Goal: Task Accomplishment & Management: Complete application form

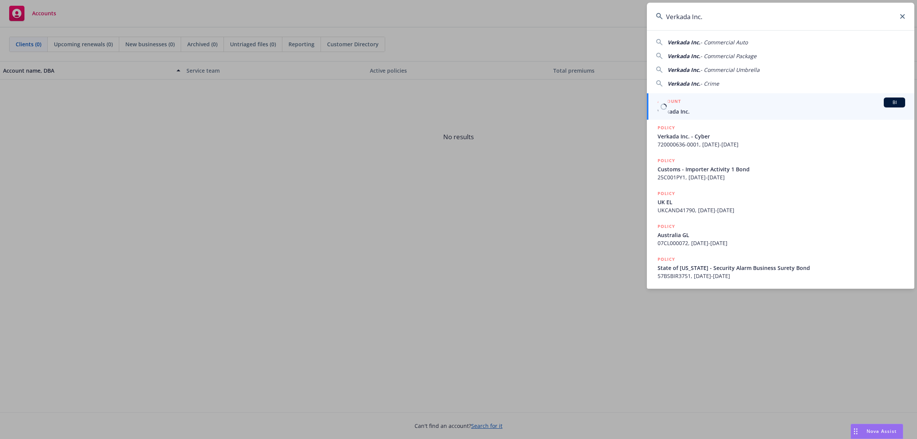
type input "Verkada Inc."
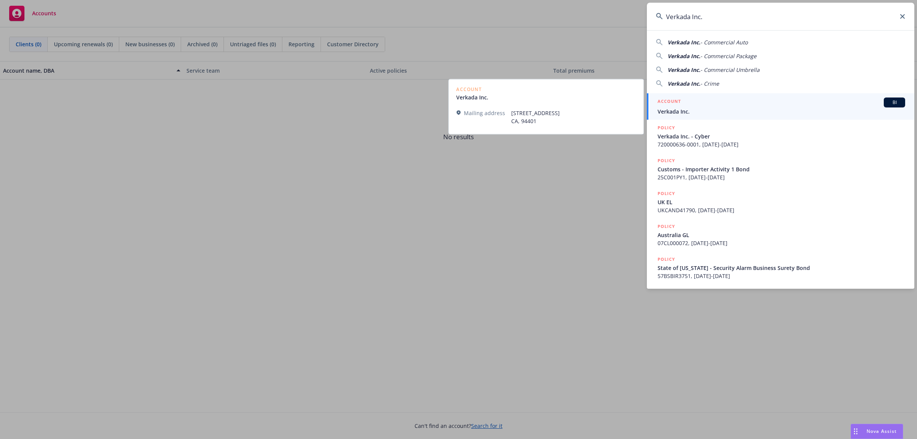
click at [697, 117] on link "ACCOUNT BI Verkada Inc." at bounding box center [780, 106] width 267 height 26
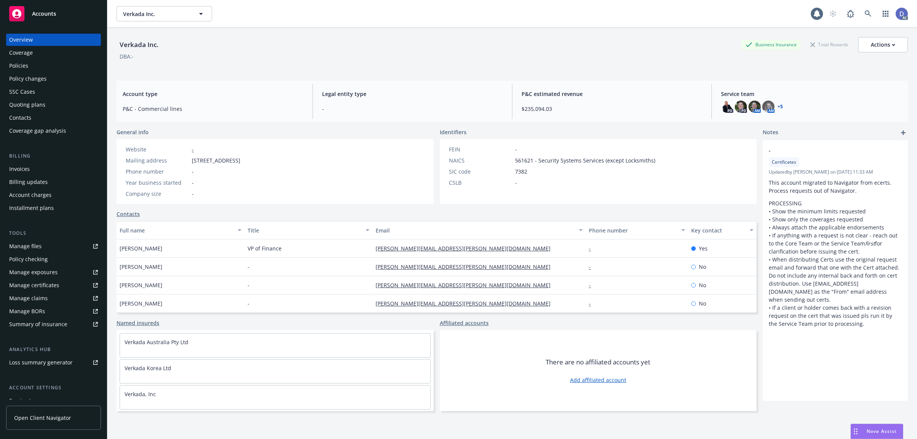
click at [50, 299] on link "Manage claims" at bounding box center [53, 298] width 95 height 12
click at [48, 248] on link "Manage files" at bounding box center [53, 246] width 95 height 12
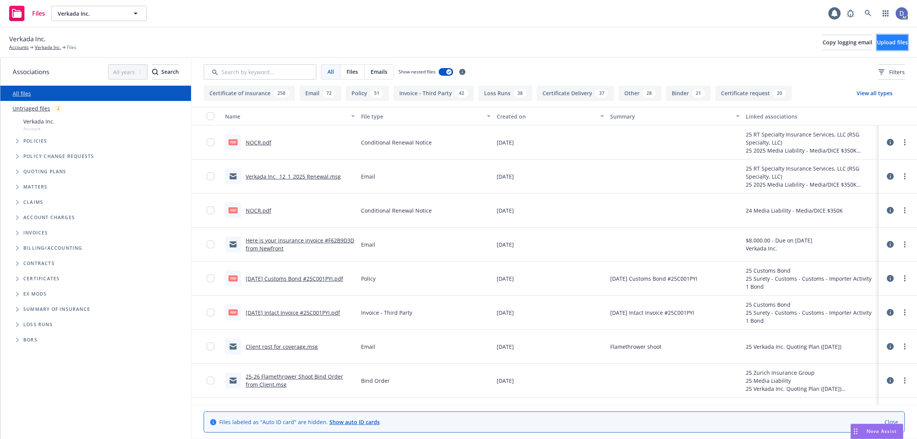
click at [877, 45] on span "Upload files" at bounding box center [892, 42] width 31 height 7
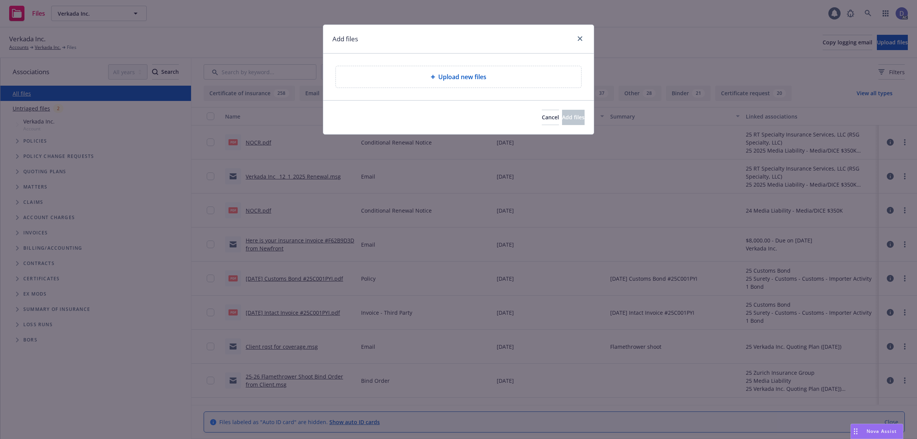
click at [476, 83] on div "Upload new files" at bounding box center [458, 76] width 245 height 21
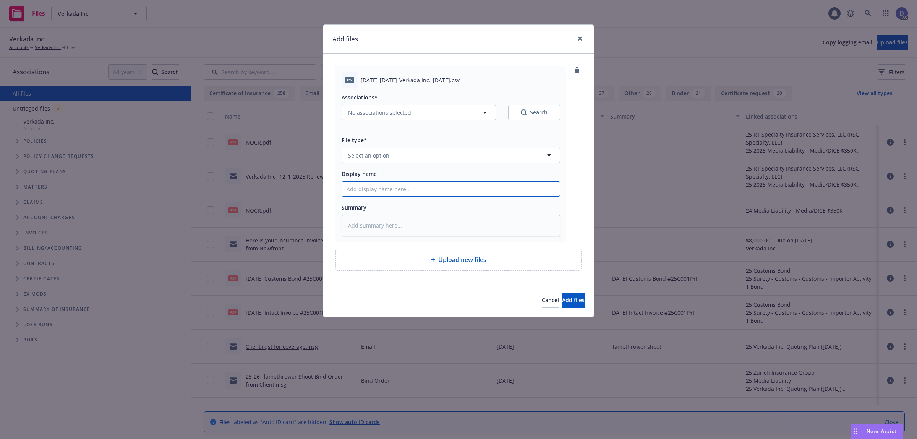
click at [479, 191] on input "Display name" at bounding box center [451, 188] width 218 height 15
paste input "2023-2025_Verkada Inc._9-5-2025"
type input "2023-2025_Verkada Inc._9-5-2025"
type textarea "x"
type input "2023-2025_Verkada Inc._9-5-2025"
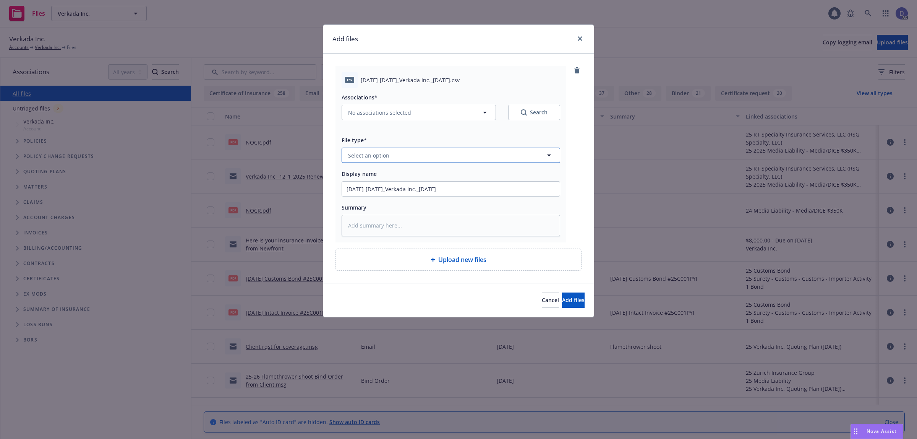
click at [473, 150] on button "Select an option" at bounding box center [450, 154] width 218 height 15
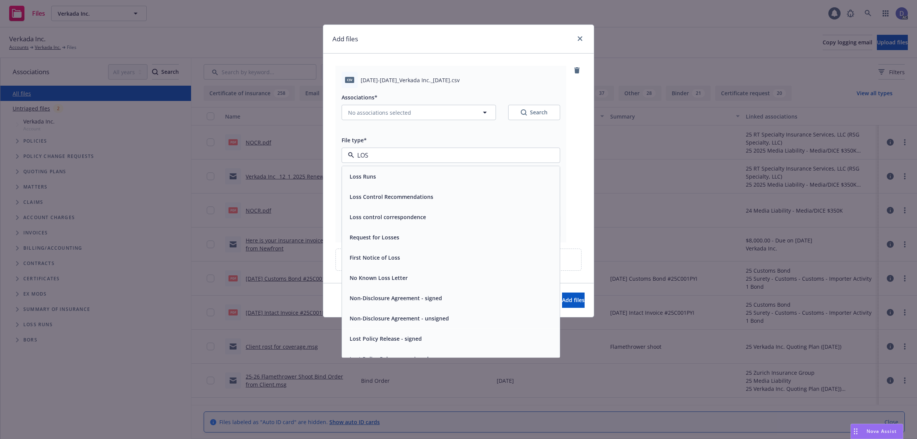
type input "LOSS"
click at [463, 173] on div "Loss Runs" at bounding box center [450, 176] width 209 height 11
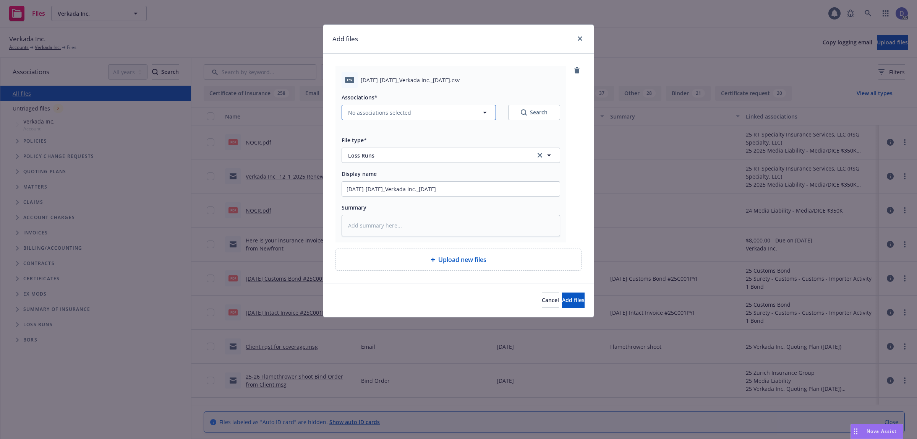
click at [418, 110] on button "No associations selected" at bounding box center [418, 112] width 154 height 15
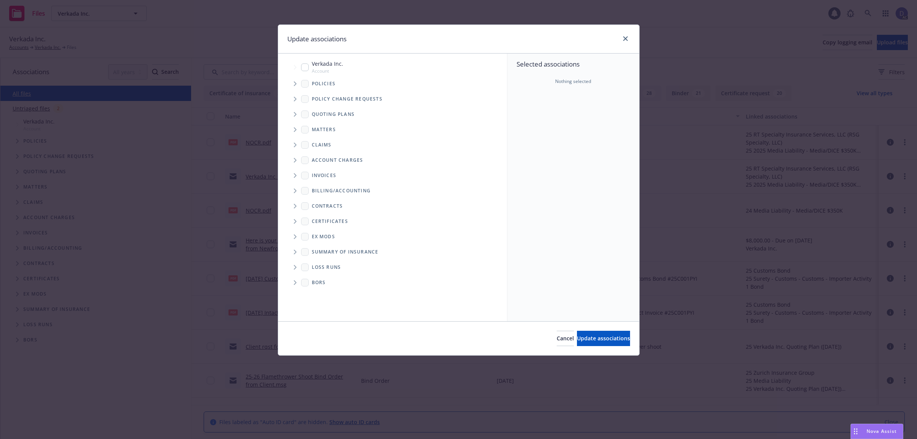
click at [296, 81] on icon "Tree Example" at bounding box center [295, 83] width 3 height 5
click at [549, 122] on div "Selected associations Nothing selected" at bounding box center [573, 186] width 132 height 267
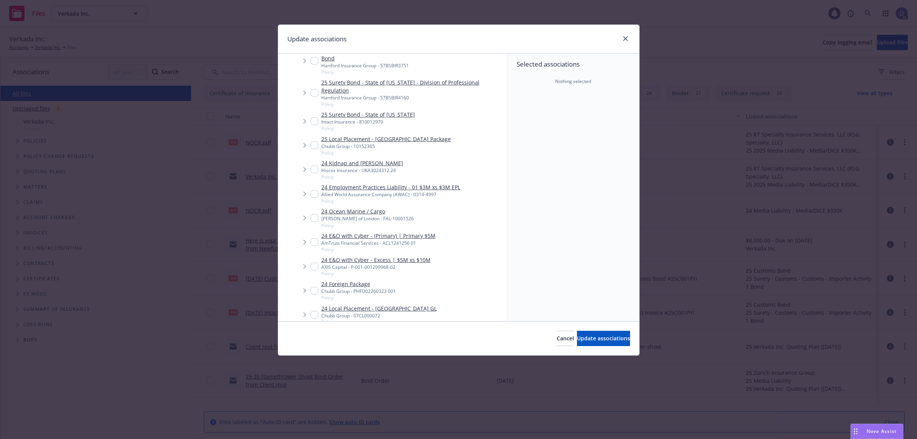
type textarea "x"
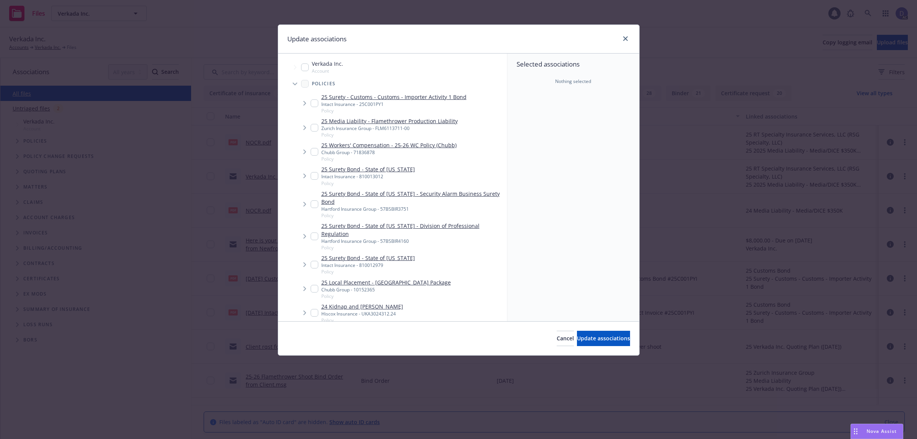
click at [308, 70] on div "Verkada Inc. Account" at bounding box center [322, 67] width 42 height 15
checkbox input "true"
click at [581, 331] on button "Update associations" at bounding box center [603, 337] width 53 height 15
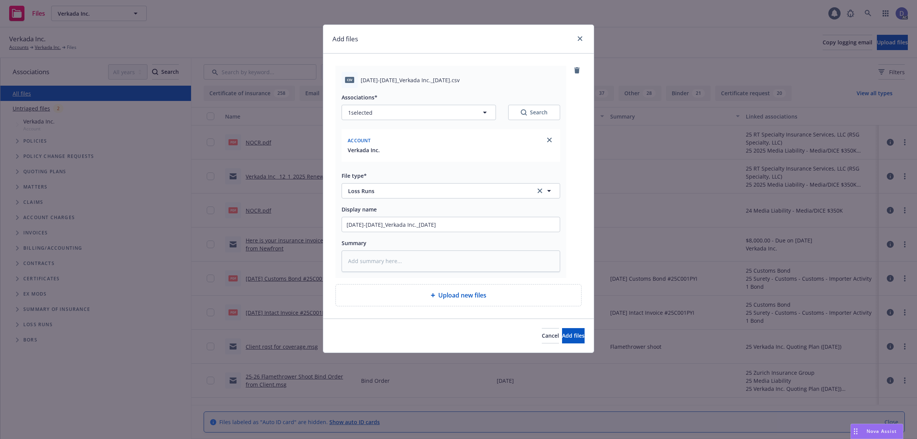
click at [571, 325] on div "Cancel Add files" at bounding box center [458, 335] width 270 height 34
click at [571, 330] on button "Add files" at bounding box center [573, 335] width 23 height 15
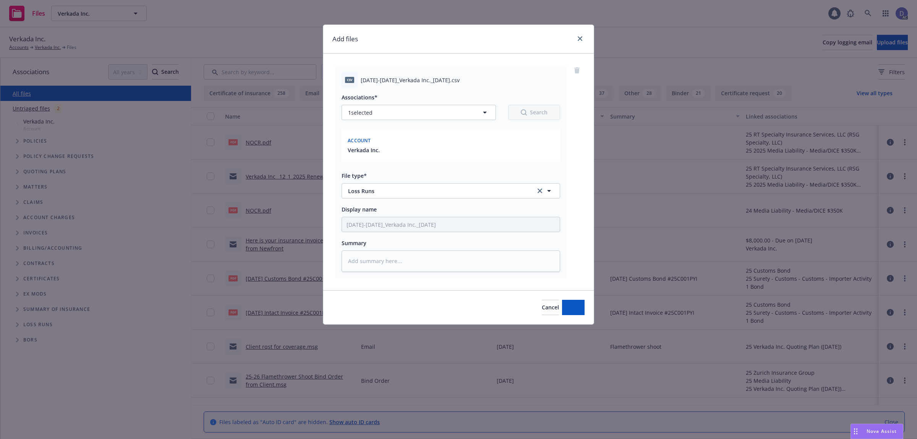
type textarea "x"
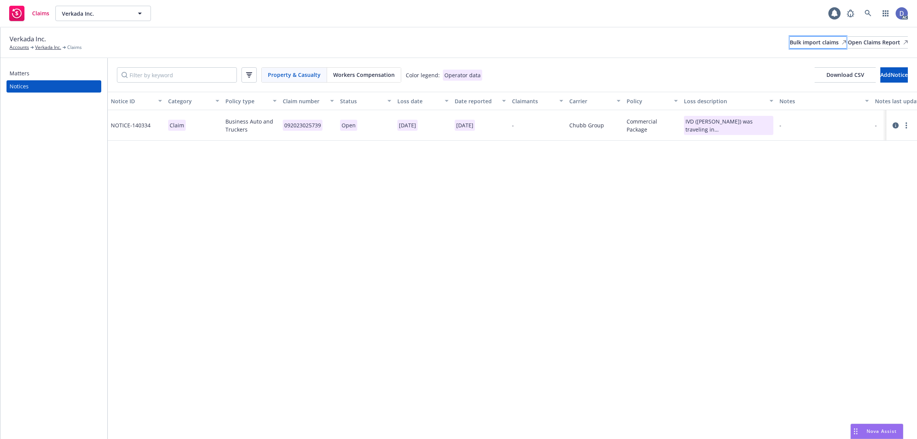
click at [790, 44] on div "Bulk import claims" at bounding box center [818, 42] width 57 height 11
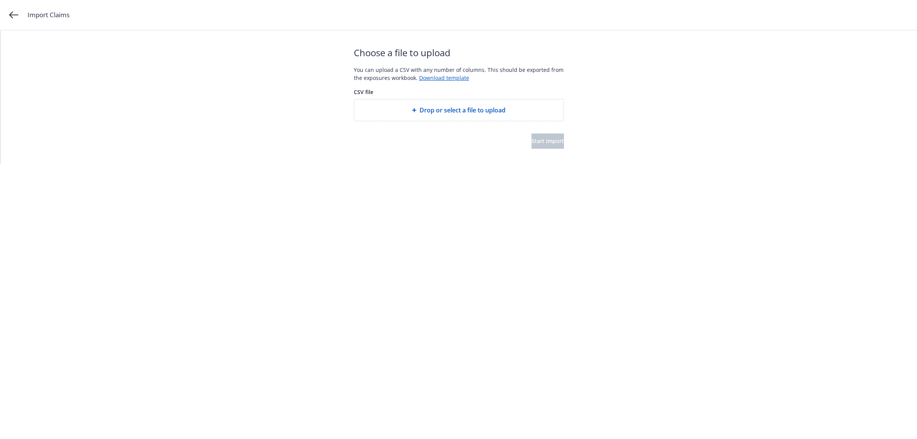
click at [479, 106] on span "Drop or select a file to upload" at bounding box center [462, 109] width 86 height 9
click at [534, 144] on span "Start import" at bounding box center [547, 140] width 32 height 7
click at [541, 144] on button "Start import" at bounding box center [547, 140] width 32 height 15
click at [533, 112] on html "Import Claims Start over Your file is being processed... Depending on the size …" at bounding box center [458, 56] width 917 height 112
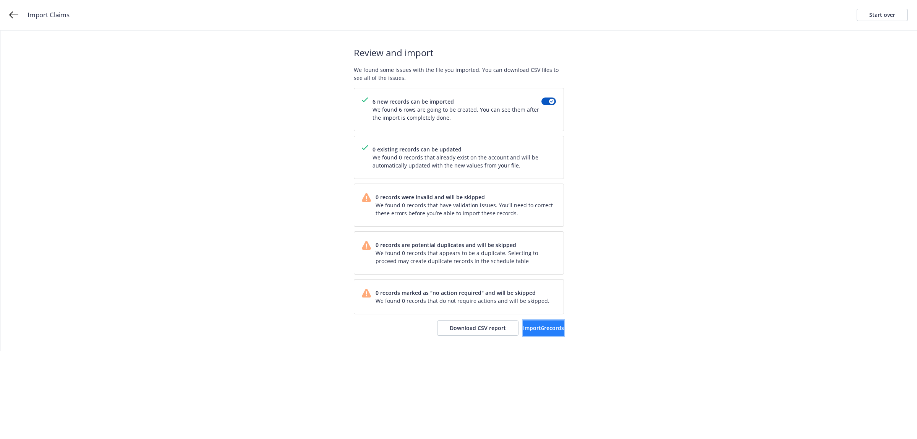
click at [539, 335] on button "Import 6 records" at bounding box center [543, 327] width 41 height 15
click at [522, 330] on span "View accounts" at bounding box center [532, 327] width 37 height 7
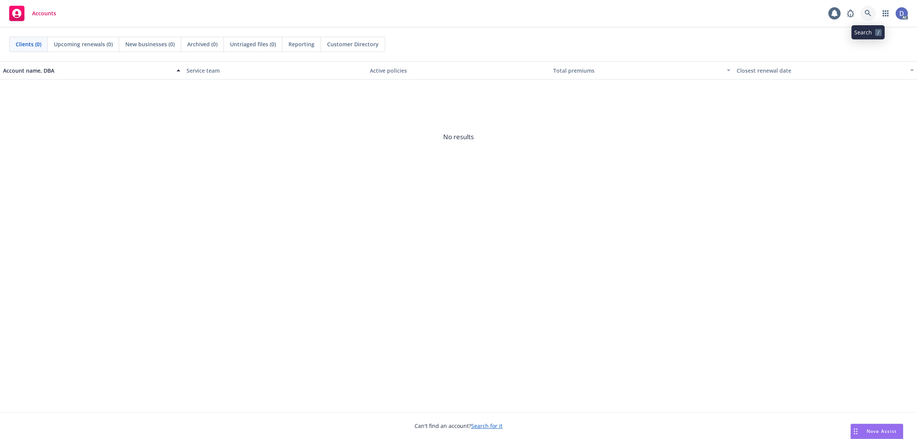
click at [869, 13] on icon at bounding box center [867, 13] width 6 height 6
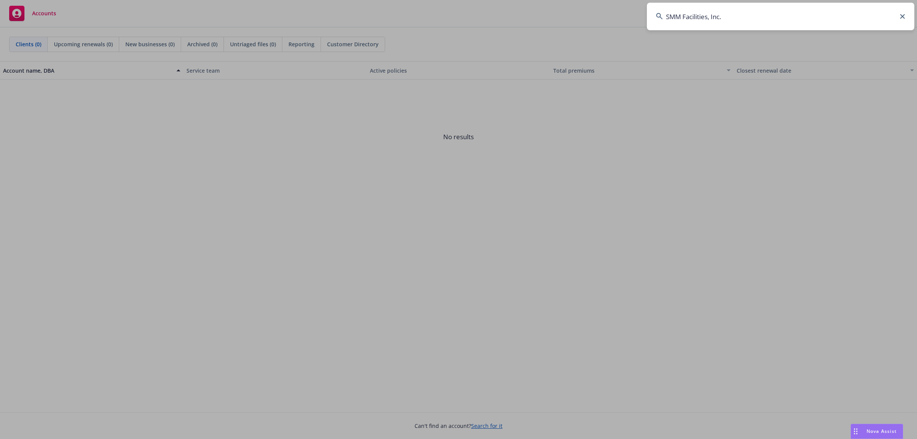
click at [869, 13] on input "SMM Facilities, Inc." at bounding box center [780, 17] width 267 height 28
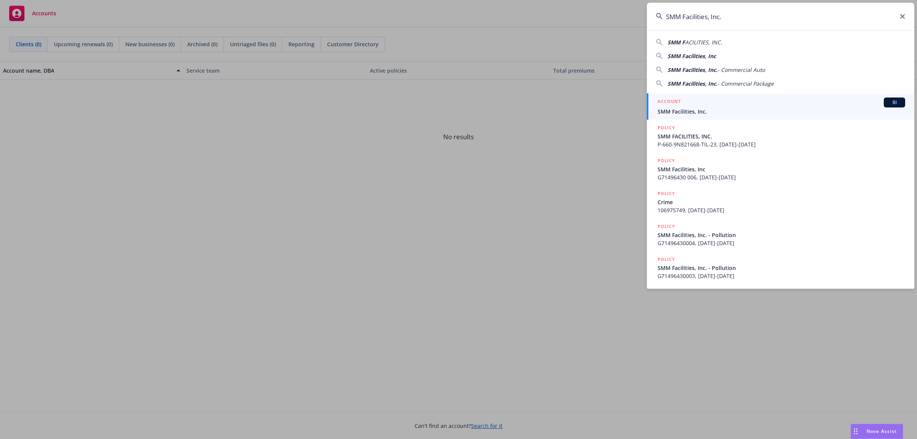
type input "SMM Facilities, Inc."
click at [778, 105] on div "ACCOUNT BI" at bounding box center [781, 102] width 248 height 10
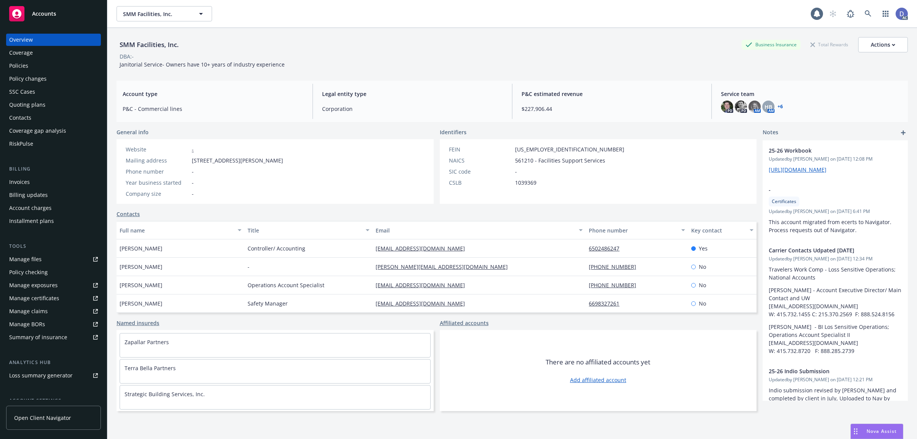
click at [28, 316] on div "Manage claims" at bounding box center [28, 311] width 39 height 12
click at [45, 263] on link "Manage files" at bounding box center [53, 259] width 95 height 12
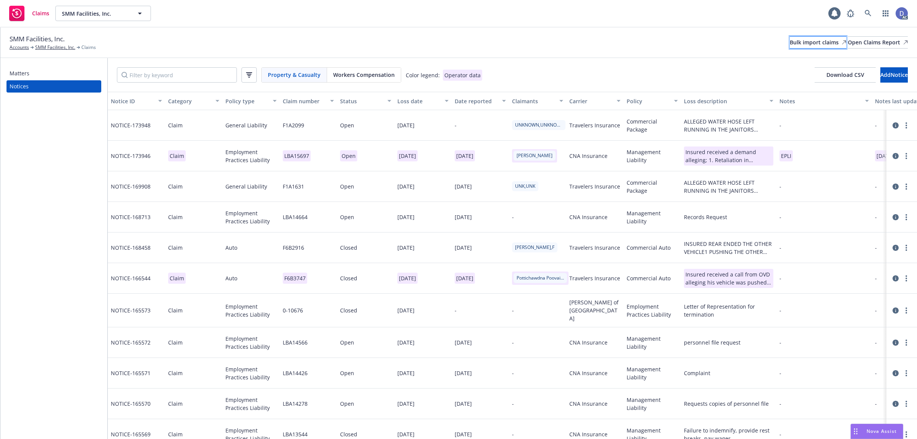
click at [790, 37] on div "Bulk import claims" at bounding box center [818, 42] width 57 height 11
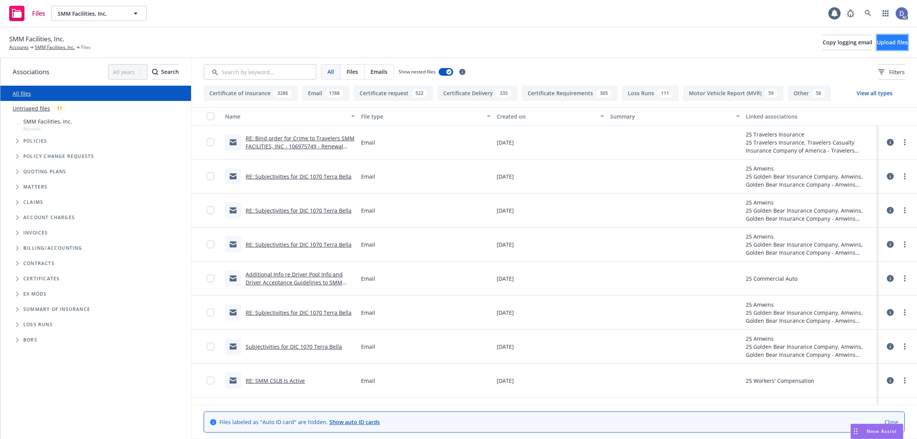
click at [877, 44] on span "Upload files" at bounding box center [892, 42] width 31 height 7
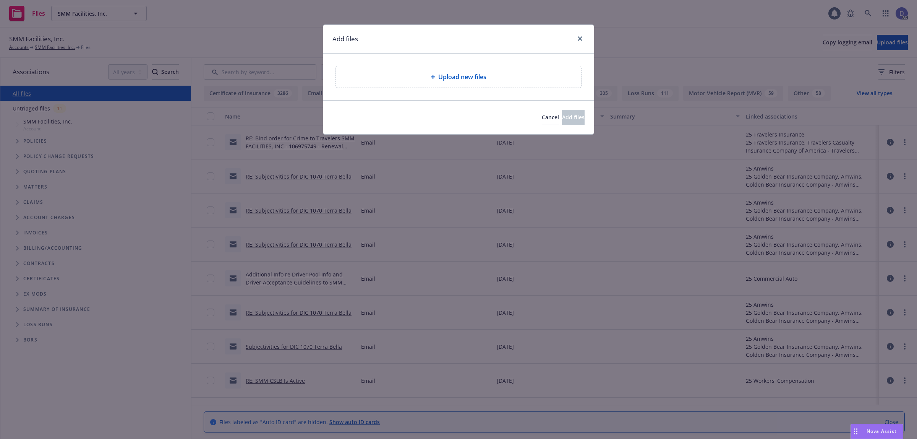
click at [421, 73] on div "Upload new files" at bounding box center [458, 76] width 233 height 9
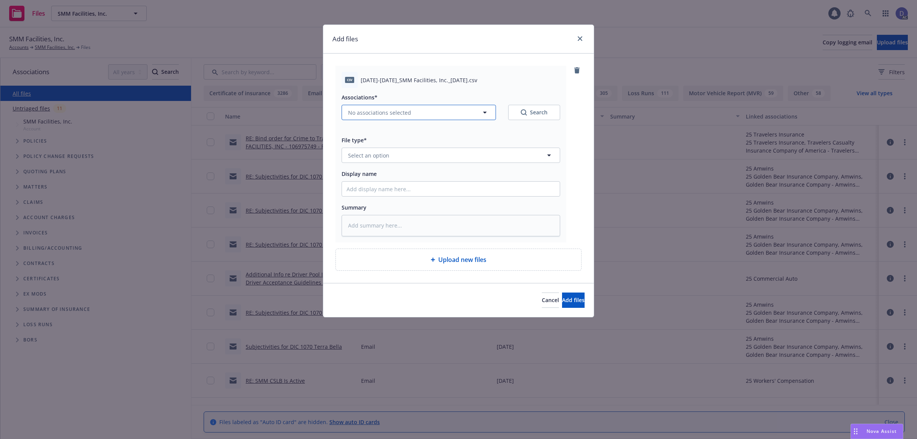
click at [426, 112] on button "No associations selected" at bounding box center [418, 112] width 154 height 15
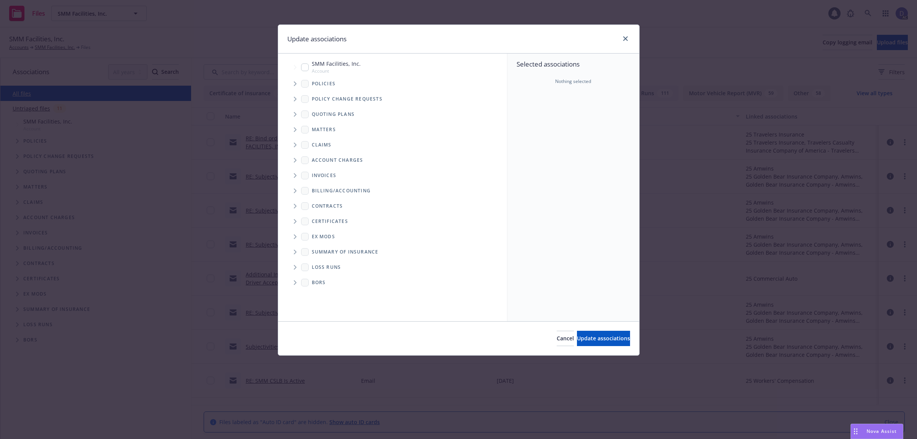
click at [293, 79] on span "Tree Example" at bounding box center [295, 84] width 12 height 12
click at [625, 36] on icon "close" at bounding box center [625, 38] width 5 height 5
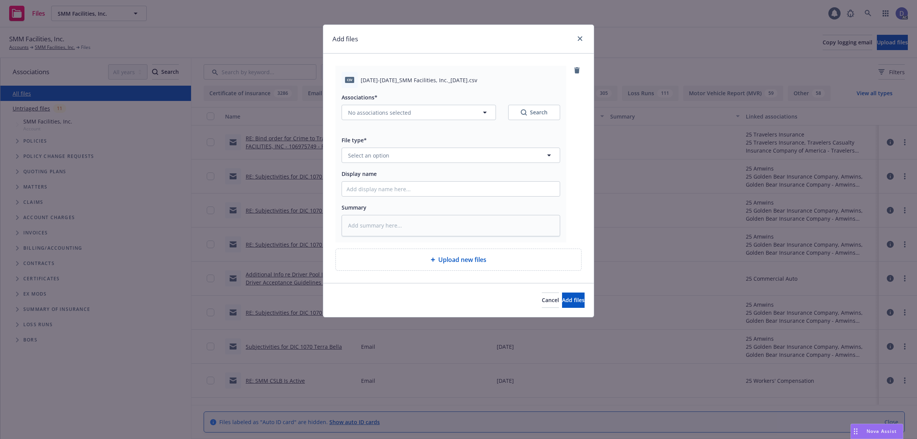
type textarea "x"
click at [395, 202] on div "Associations* No associations selected Search File type* Select an option Displ…" at bounding box center [450, 162] width 218 height 148
click at [400, 199] on div "Associations* No associations selected Search File type* Select an option Displ…" at bounding box center [450, 162] width 218 height 148
click at [408, 195] on input "Display name" at bounding box center [451, 188] width 218 height 15
paste input "2023-2024_SMM Facilities, Inc._9-10-2025"
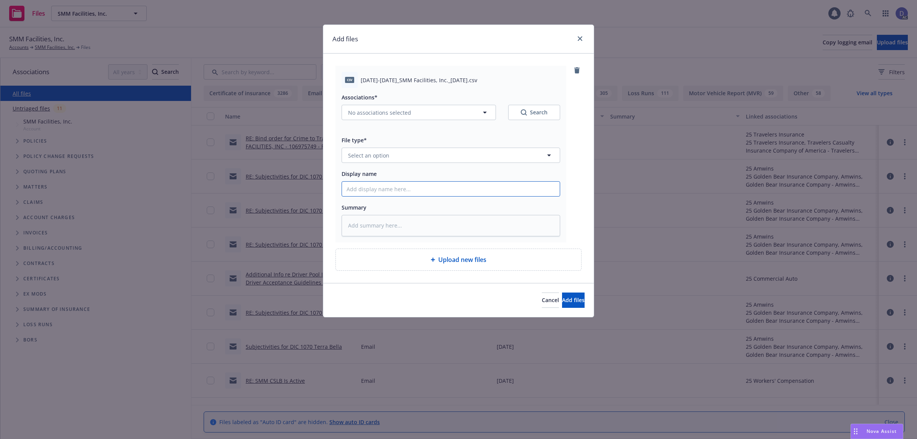
type input "2023-2024_SMM Facilities, Inc._9-10-2025"
type textarea "x"
type input "2023-2024_SMM Facilities, Inc._9-10-2025"
click at [428, 160] on button "Select an option" at bounding box center [450, 154] width 218 height 15
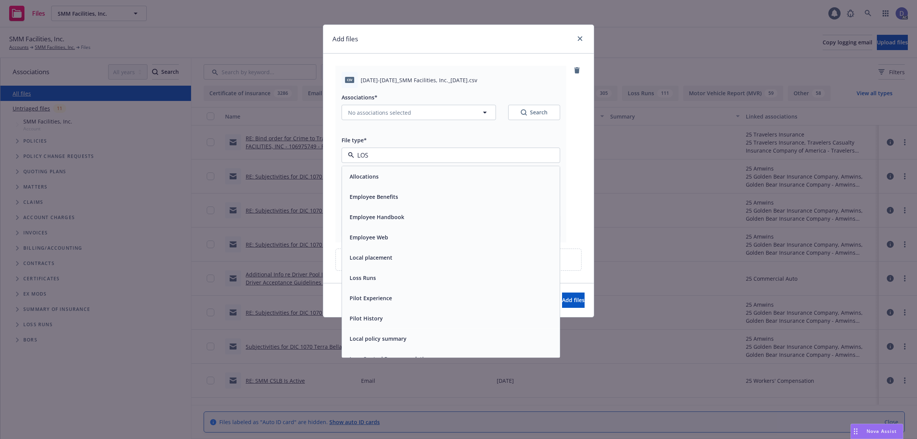
type input "LOSS"
click at [421, 175] on div "Loss Runs" at bounding box center [450, 176] width 209 height 11
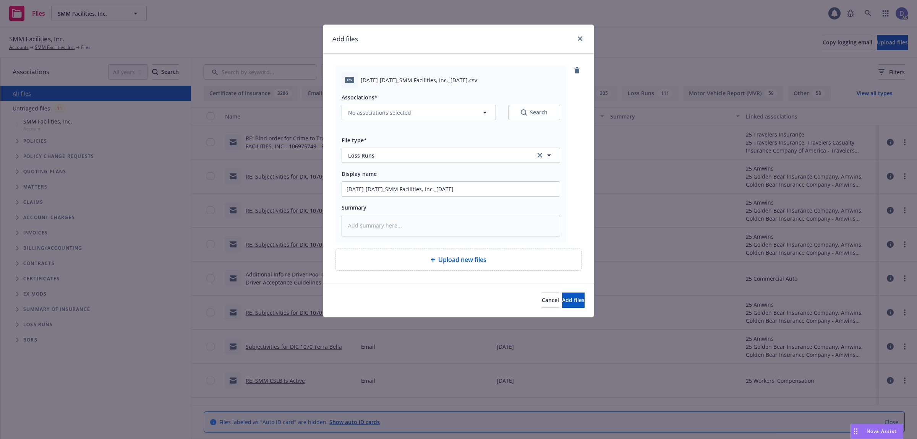
click at [451, 121] on div "Associations* No associations selected Search" at bounding box center [450, 110] width 218 height 37
click at [450, 115] on button "No associations selected" at bounding box center [418, 112] width 154 height 15
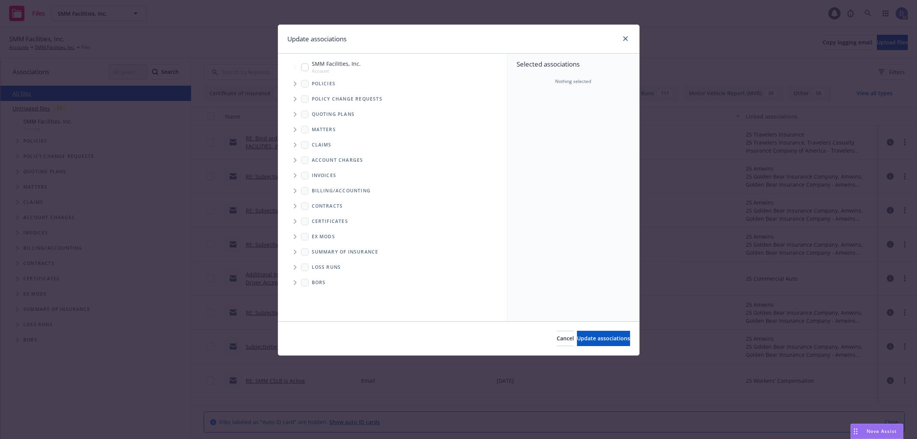
click at [295, 84] on icon "Tree Example" at bounding box center [295, 83] width 3 height 5
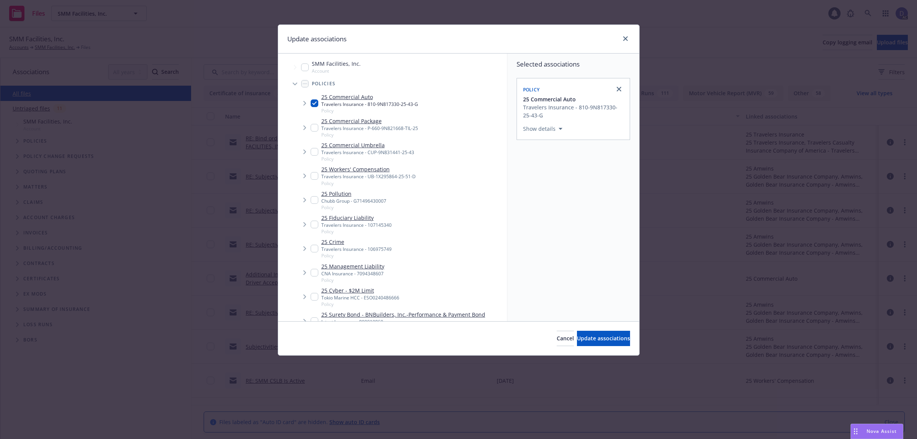
type textarea "x"
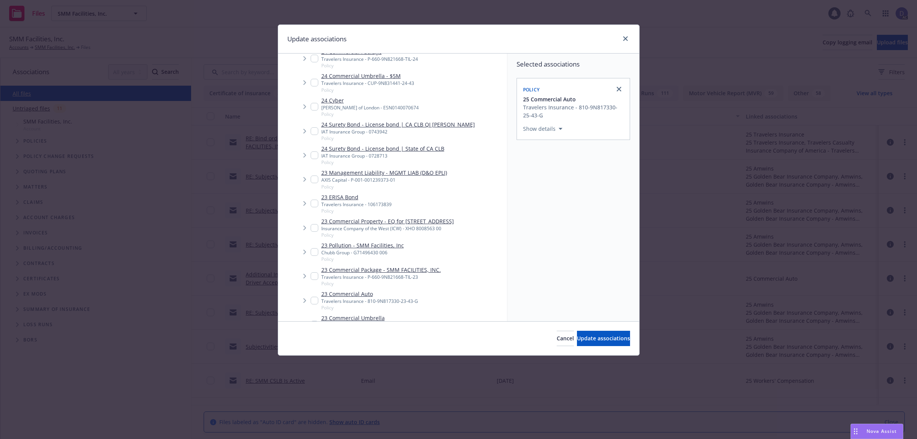
click at [383, 176] on link "23 Management Liability - MGMT LIAB (D&O EPLI)" at bounding box center [384, 172] width 126 height 8
checkbox input "true"
click at [577, 338] on span "Update associations" at bounding box center [603, 337] width 53 height 7
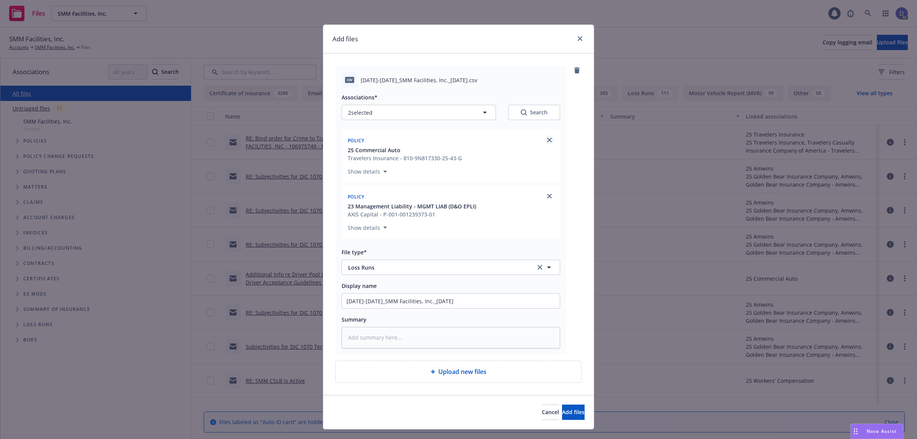
click at [547, 141] on icon "close" at bounding box center [549, 140] width 5 height 5
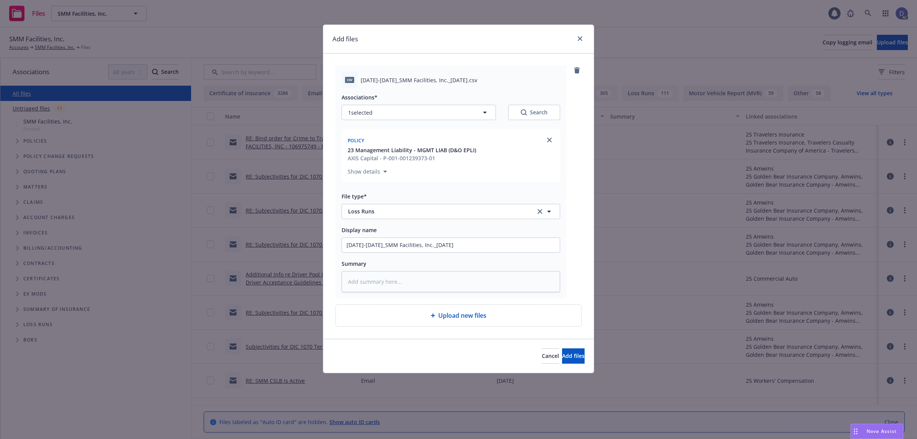
click at [562, 345] on div "Cancel Add files" at bounding box center [458, 355] width 270 height 34
click at [562, 348] on div "Cancel Add files" at bounding box center [458, 355] width 270 height 34
click at [562, 354] on span "Add files" at bounding box center [573, 355] width 23 height 7
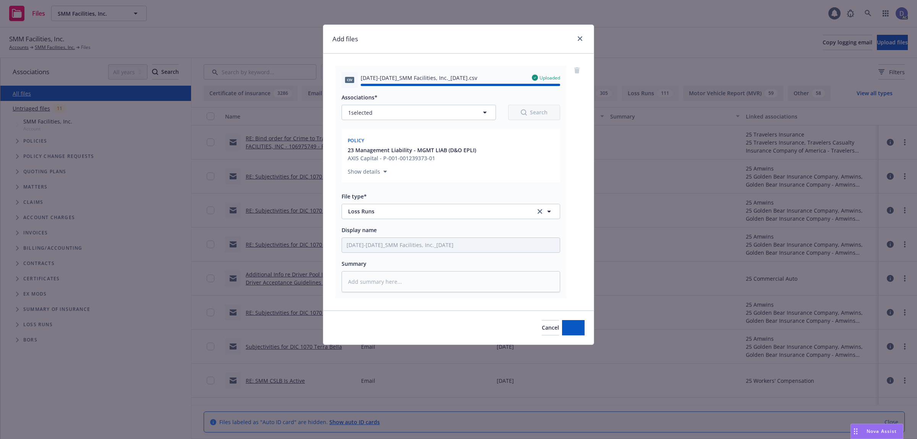
type textarea "x"
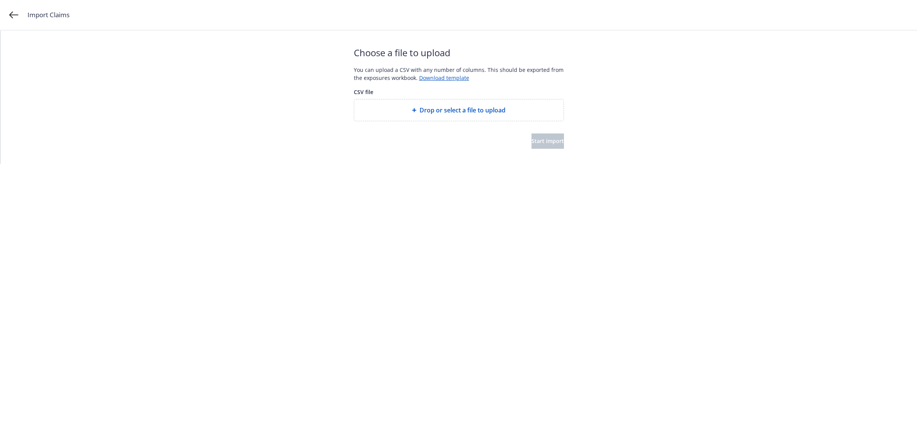
click at [435, 110] on span "Drop or select a file to upload" at bounding box center [462, 109] width 86 height 9
click at [435, 104] on div "Drop or select a file to upload" at bounding box center [458, 109] width 209 height 21
click at [544, 136] on button "Start import" at bounding box center [547, 140] width 32 height 15
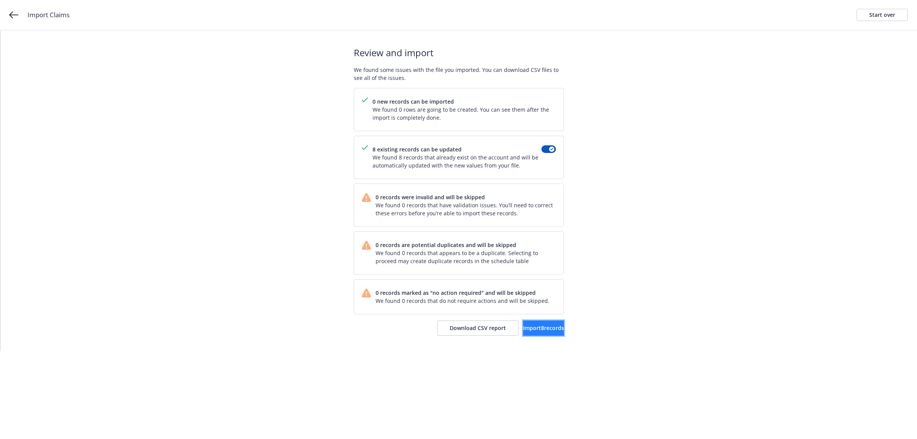
click at [529, 332] on button "Import 8 records" at bounding box center [543, 327] width 41 height 15
click at [551, 325] on link "View accounts" at bounding box center [532, 327] width 63 height 15
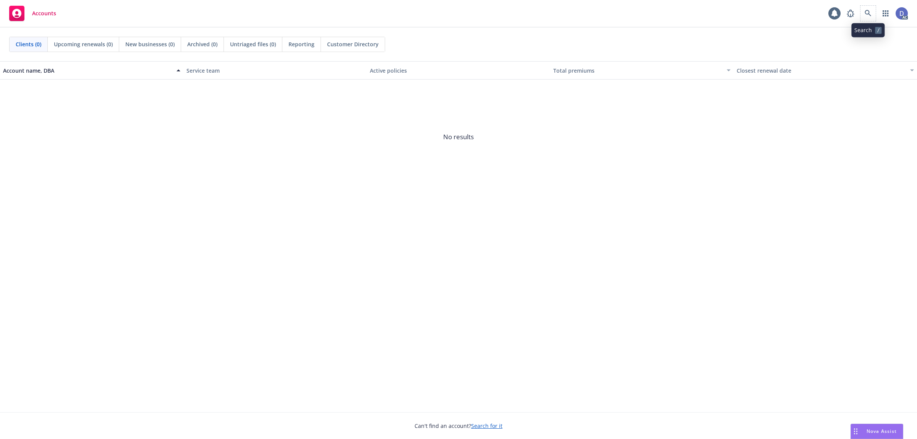
click at [873, 19] on span at bounding box center [867, 13] width 15 height 15
click at [870, 12] on icon at bounding box center [867, 13] width 7 height 7
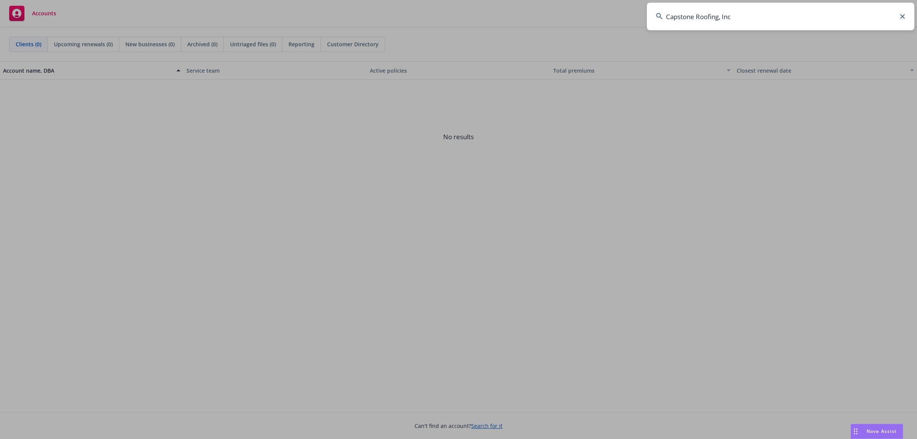
click at [864, 12] on input "Capstone Roofing, Inc" at bounding box center [780, 17] width 267 height 28
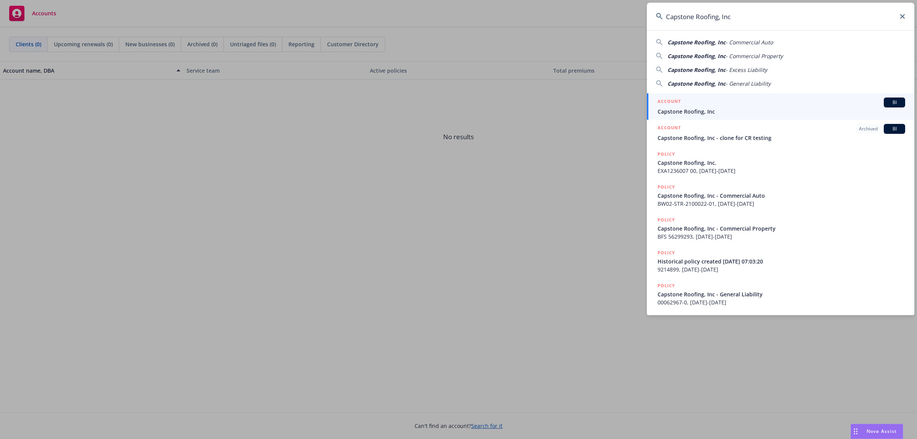
type input "Capstone Roofing, Inc"
click at [717, 119] on link "ACCOUNT BI Capstone Roofing, Inc" at bounding box center [780, 106] width 267 height 26
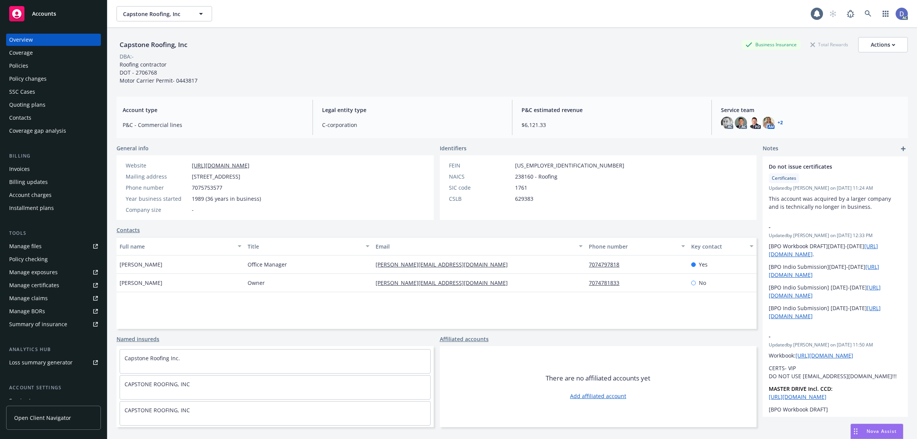
click at [37, 293] on div "Manage claims" at bounding box center [28, 298] width 39 height 12
click at [41, 249] on link "Manage files" at bounding box center [53, 246] width 95 height 12
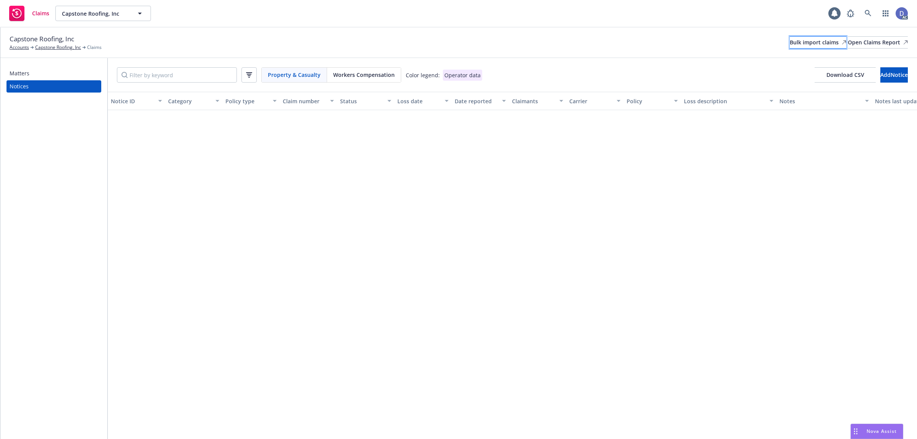
click at [790, 43] on div "Bulk import claims" at bounding box center [818, 42] width 57 height 11
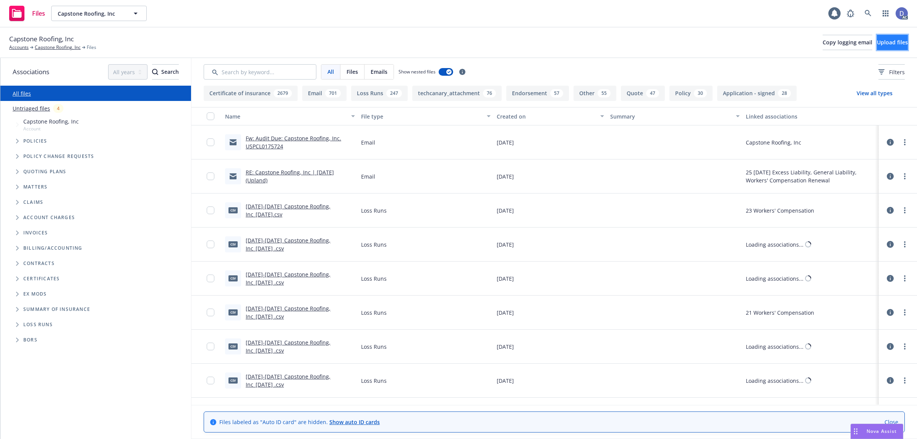
click at [877, 45] on span "Upload files" at bounding box center [892, 42] width 31 height 7
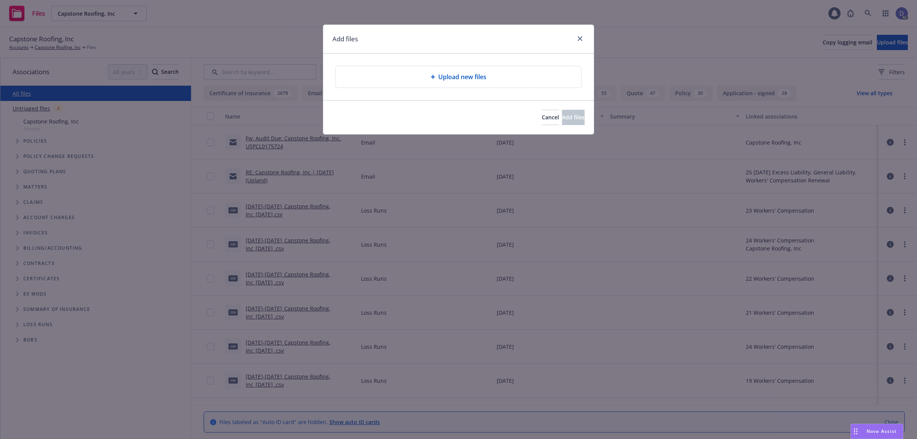
click at [499, 70] on div "Upload new files" at bounding box center [458, 76] width 245 height 21
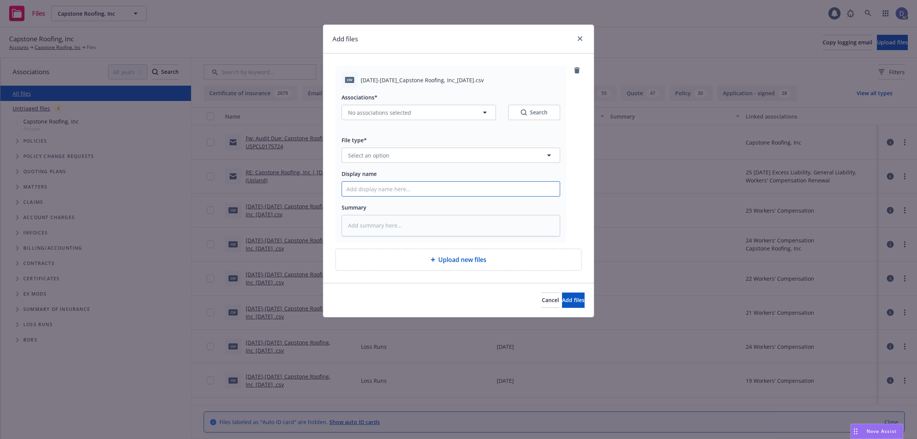
click at [456, 187] on input "Display name" at bounding box center [451, 188] width 218 height 15
paste input "[DATE]-[DATE]_Capstone Roofing, Inc_[DATE]"
type input "[DATE]-[DATE]_Capstone Roofing, Inc_[DATE]"
type textarea "x"
type input "[DATE]-[DATE]_Capstone Roofing, Inc_[DATE]"
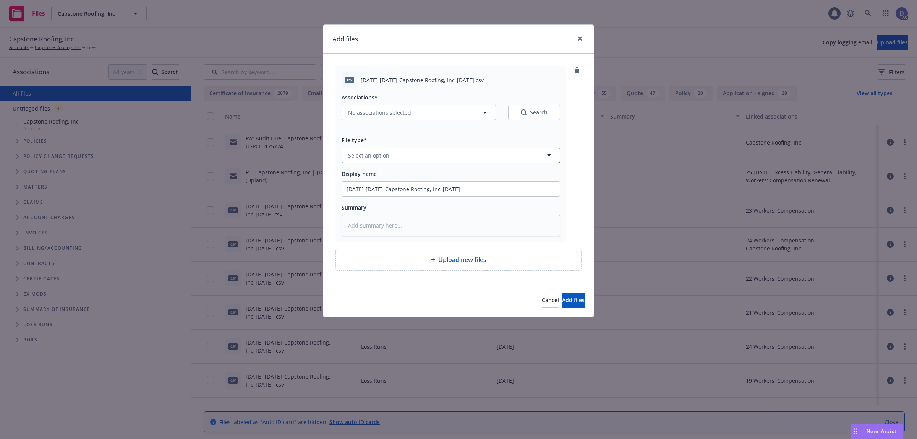
click at [481, 158] on button "Select an option" at bounding box center [450, 154] width 218 height 15
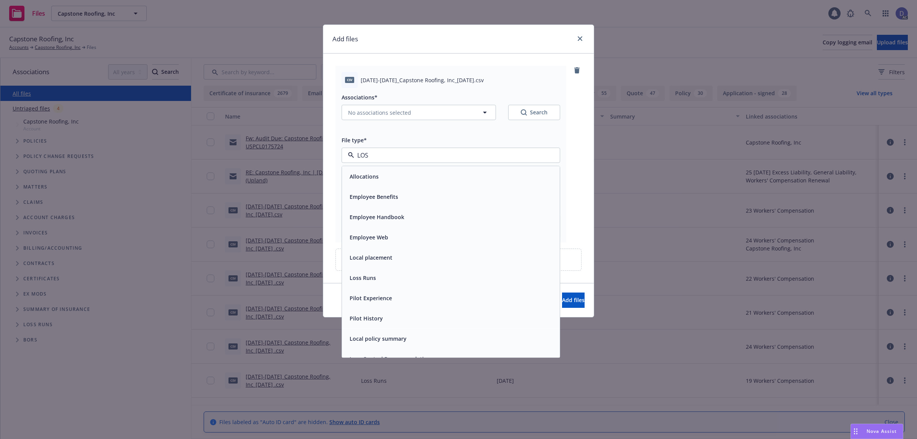
type input "LOSS"
click at [471, 169] on div "Loss Runs" at bounding box center [451, 176] width 218 height 20
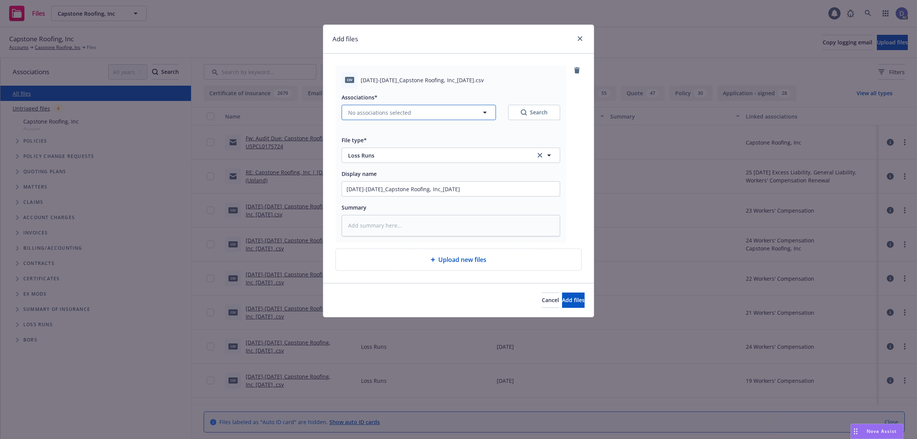
click at [421, 108] on button "No associations selected" at bounding box center [418, 112] width 154 height 15
type textarea "x"
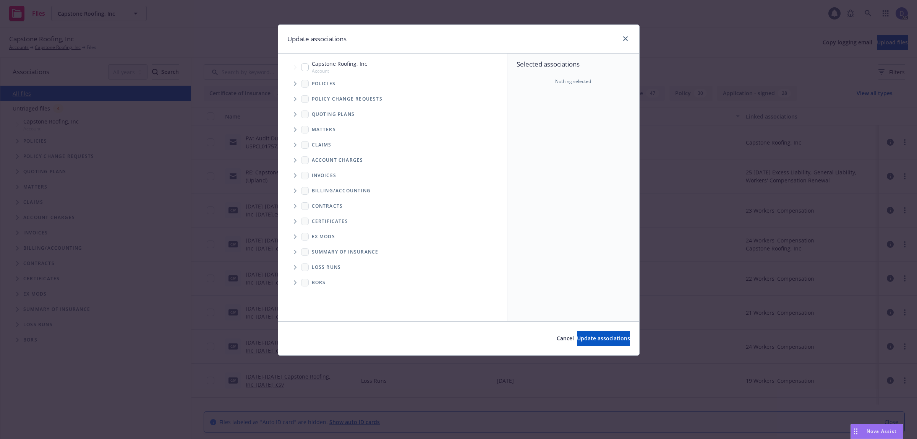
click at [291, 79] on span "Tree Example" at bounding box center [295, 84] width 12 height 12
click at [570, 91] on div "Selected associations Nothing selected" at bounding box center [573, 71] width 132 height 37
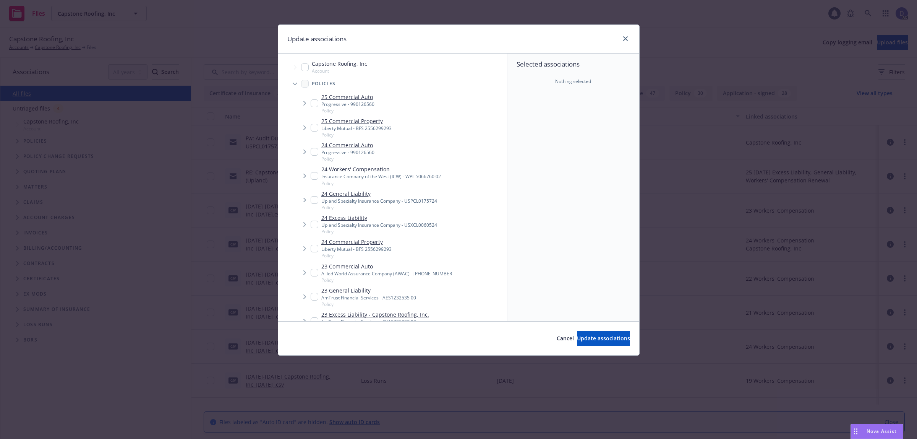
scroll to position [351, 0]
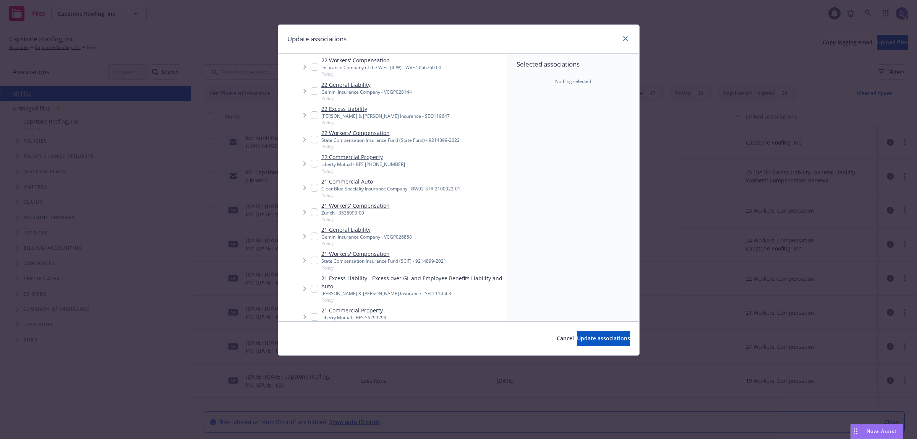
click at [424, 193] on span "Policy" at bounding box center [390, 195] width 139 height 6
checkbox input "true"
type textarea "x"
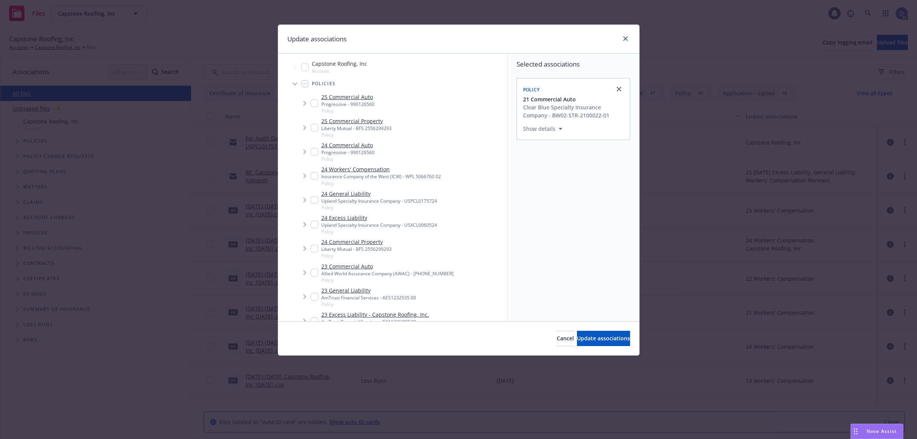
scroll to position [143, 0]
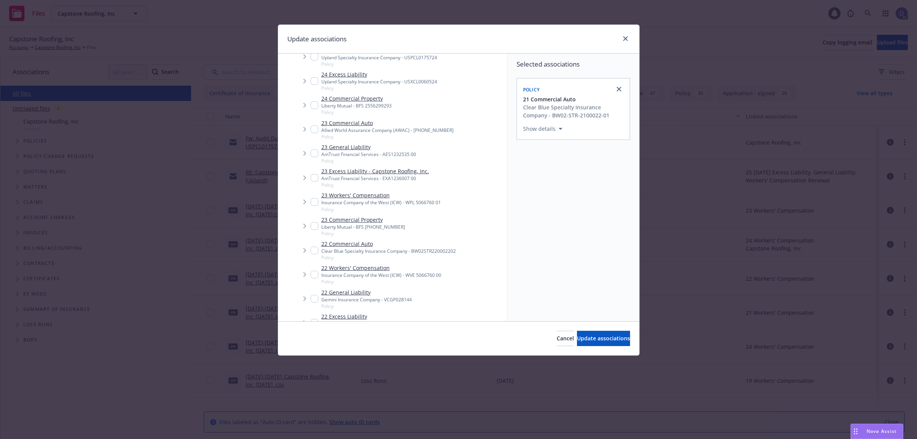
click at [354, 251] on div "Clear Blue Specialty Insurance Company - BW02STR220002202" at bounding box center [388, 251] width 134 height 6
checkbox input "true"
click at [600, 337] on span "Update associations" at bounding box center [603, 337] width 53 height 7
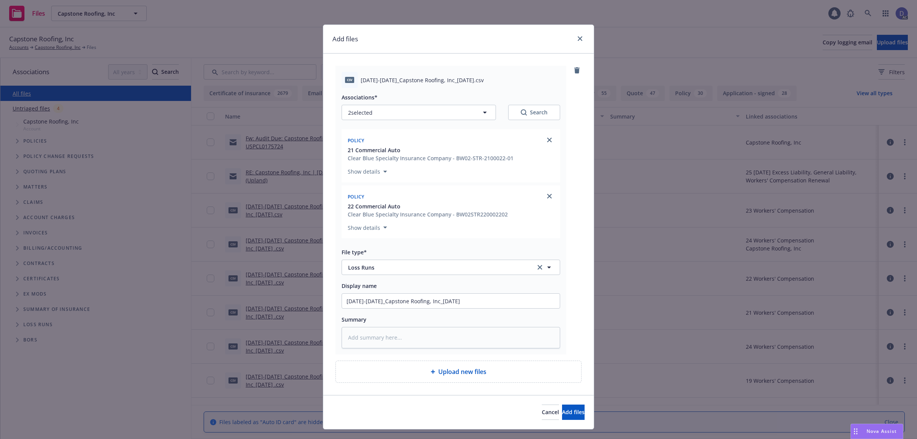
click at [577, 346] on div "csv [DATE]-[DATE]_Capstone Roofing, Inc_[DATE].csv Associations* 2 selected Sea…" at bounding box center [458, 210] width 246 height 288
click at [564, 405] on button "Add files" at bounding box center [573, 411] width 23 height 15
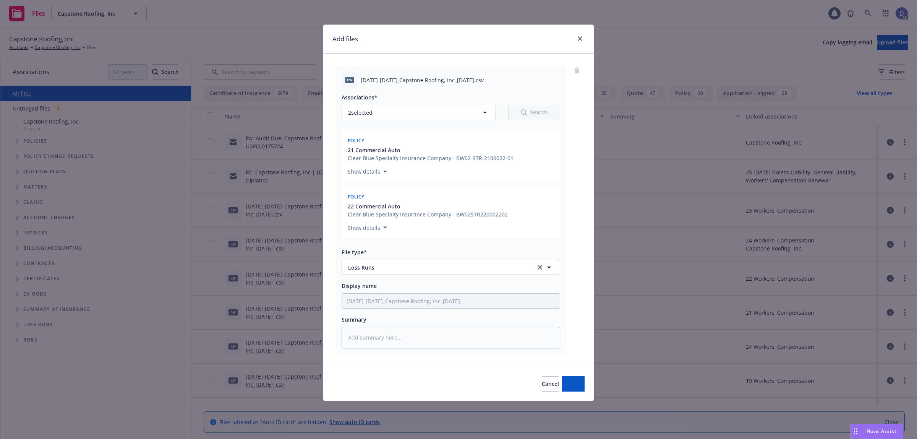
type textarea "x"
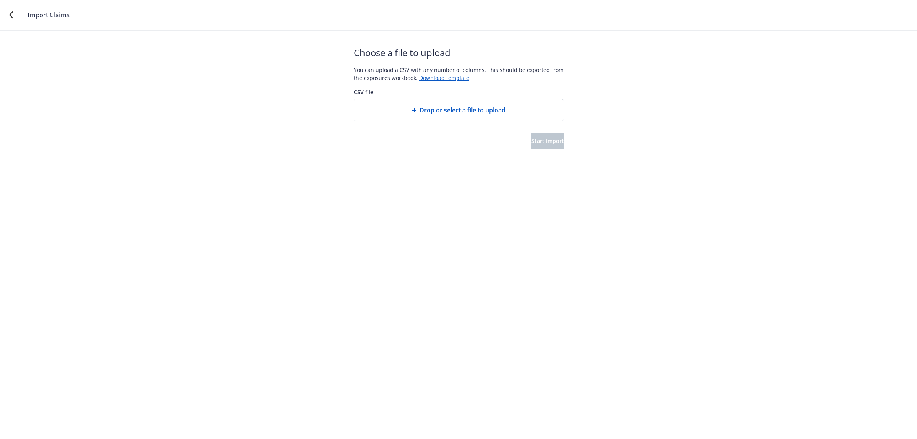
click at [464, 106] on span "Drop or select a file to upload" at bounding box center [462, 109] width 86 height 9
click at [547, 149] on div "Choose a file to upload You can upload a CSV with any number of columns. This s…" at bounding box center [459, 97] width 210 height 133
click at [547, 144] on span "Start import" at bounding box center [547, 140] width 32 height 7
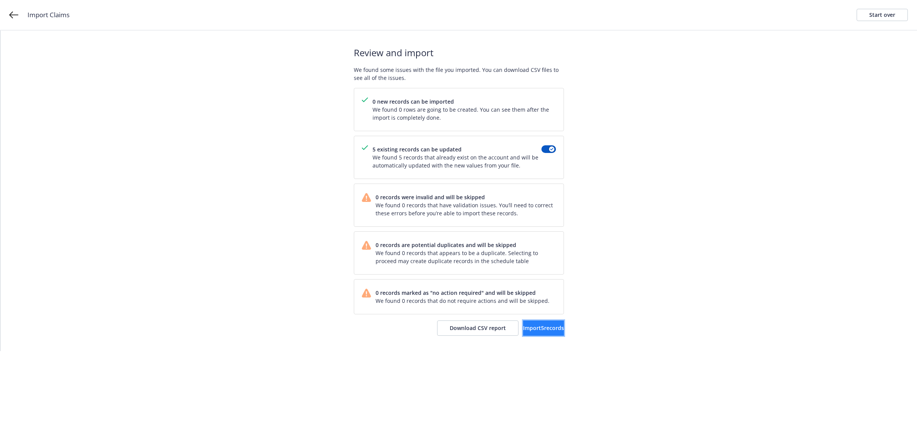
click at [542, 329] on span "Import 5 records" at bounding box center [543, 327] width 41 height 7
click at [540, 327] on span "View accounts" at bounding box center [532, 327] width 37 height 7
